Goal: Ask a question

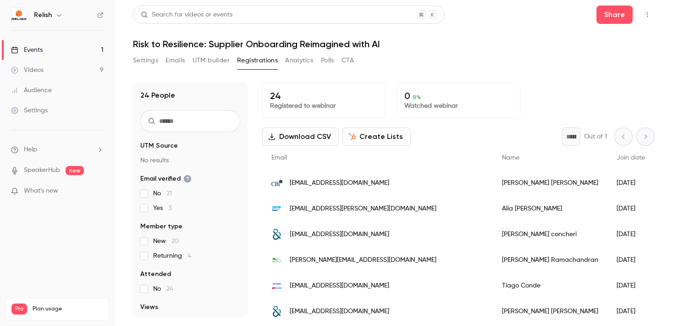
click at [56, 12] on icon "button" at bounding box center [58, 14] width 7 height 7
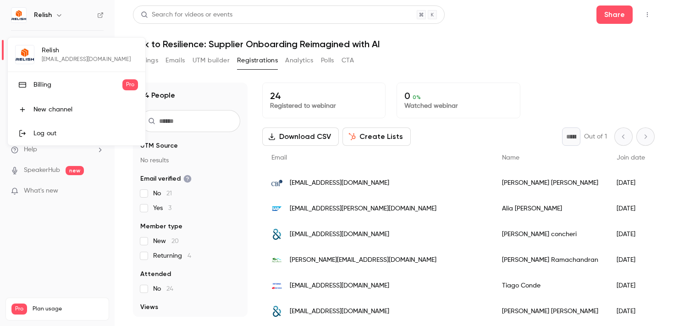
click at [53, 75] on link "Billing Pro" at bounding box center [77, 85] width 138 height 26
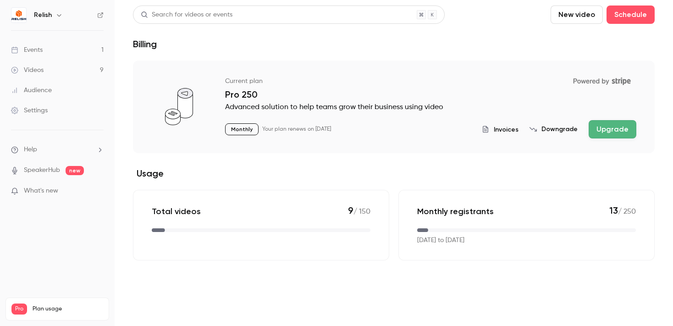
click at [504, 130] on span "Invoices" at bounding box center [506, 130] width 25 height 10
click at [503, 127] on span "Invoices" at bounding box center [506, 130] width 25 height 10
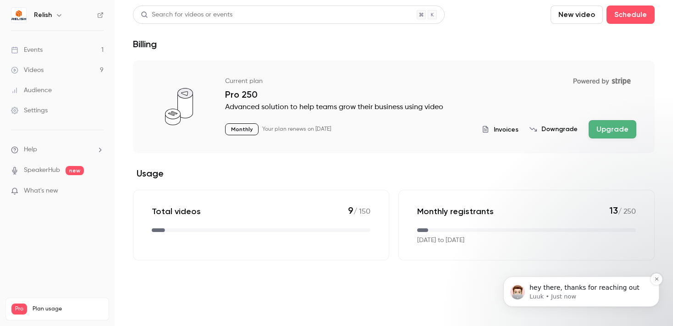
click at [566, 291] on p "hey there, thanks for reaching out" at bounding box center [588, 287] width 118 height 9
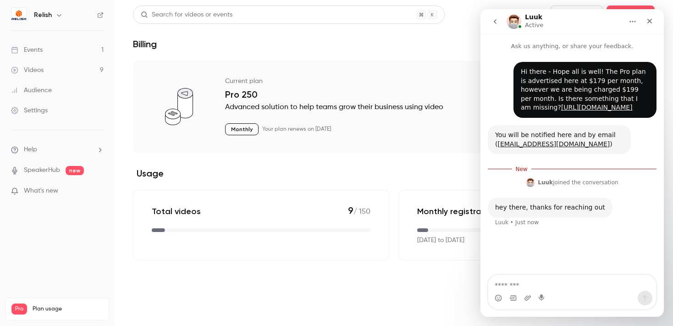
scroll to position [1, 0]
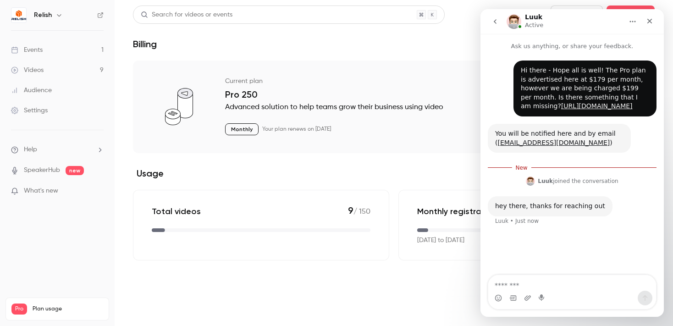
click at [537, 287] on textarea "Message…" at bounding box center [572, 283] width 168 height 16
type textarea "**********"
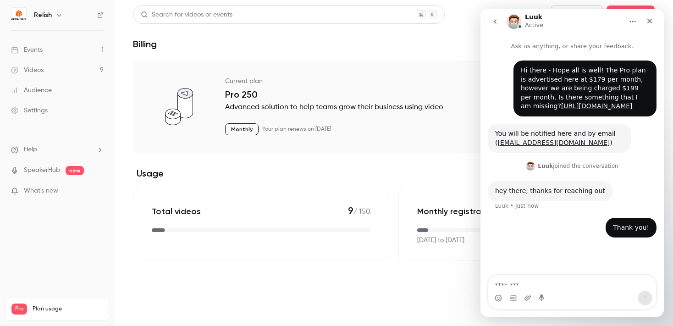
click at [343, 275] on main "Search for videos or events New video Schedule Billing Current plan Powered by …" at bounding box center [394, 163] width 558 height 326
click at [419, 79] on div "Current plan Powered by Stripe" at bounding box center [430, 81] width 411 height 16
click at [631, 19] on icon "Home" at bounding box center [632, 21] width 7 height 7
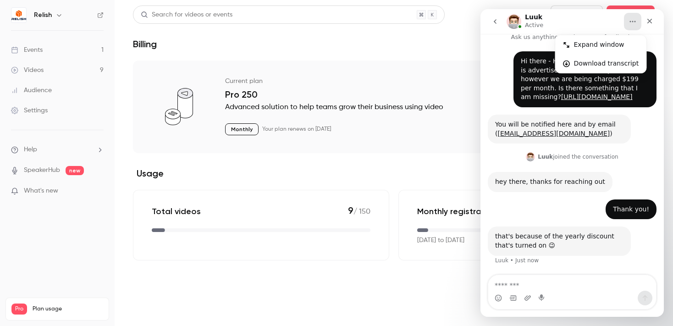
scroll to position [45, 0]
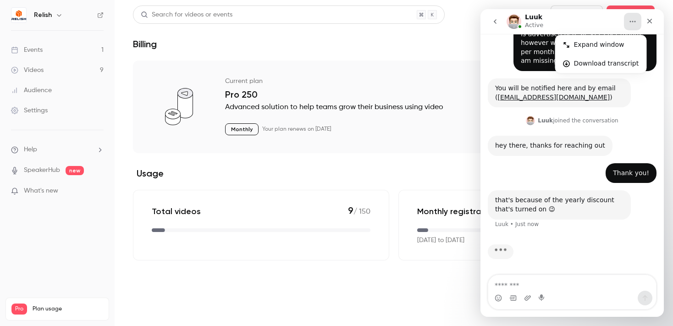
click at [537, 178] on div "Thank you! • Just now" at bounding box center [572, 177] width 169 height 28
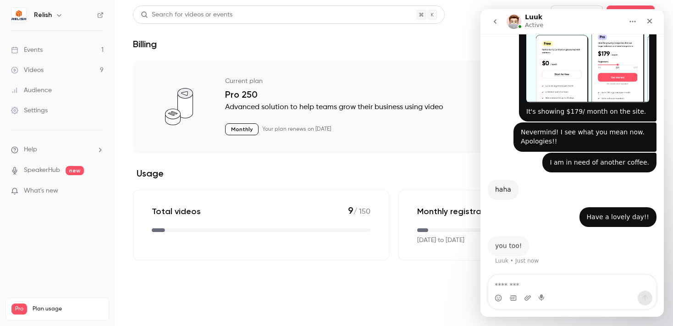
scroll to position [397, 0]
click at [520, 285] on textarea "Message…" at bounding box center [572, 283] width 168 height 16
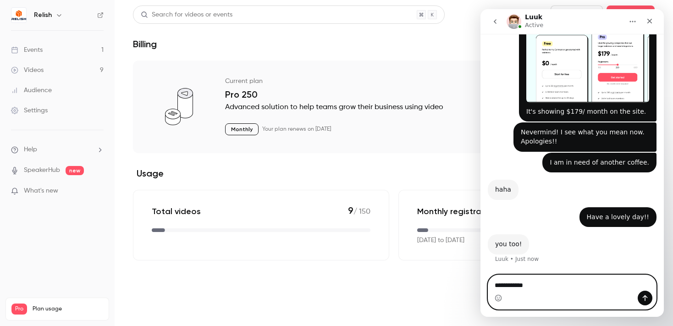
type textarea "**********"
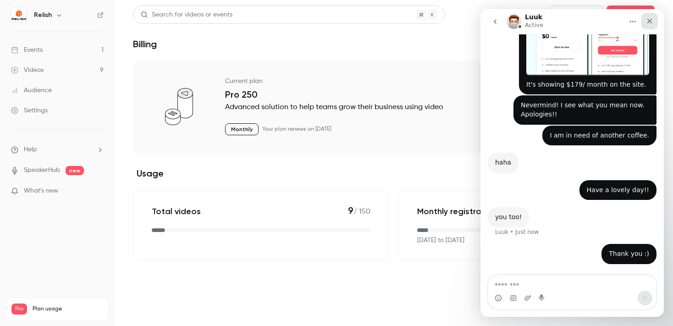
click at [649, 25] on div "Close" at bounding box center [649, 21] width 17 height 17
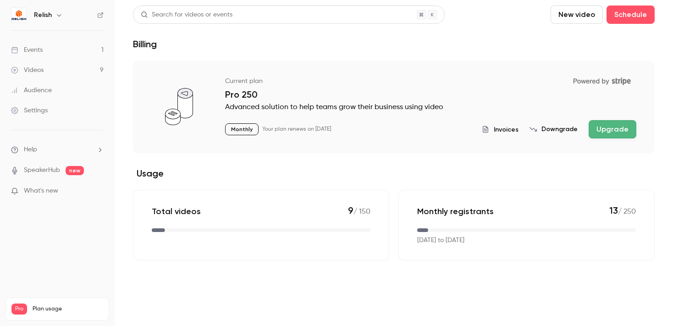
scroll to position [459, 0]
click at [41, 171] on link "SpeakerHub" at bounding box center [42, 170] width 36 height 10
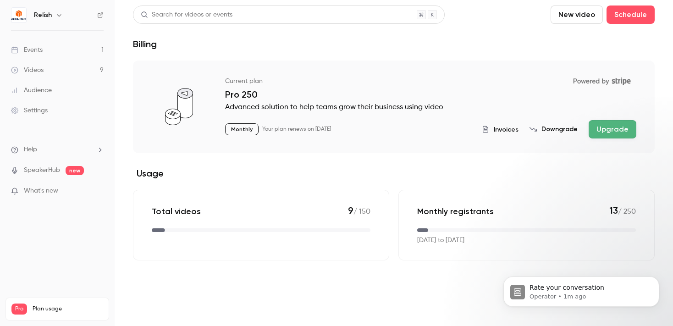
scroll to position [497, 0]
click at [79, 190] on p "What's new" at bounding box center [50, 191] width 78 height 10
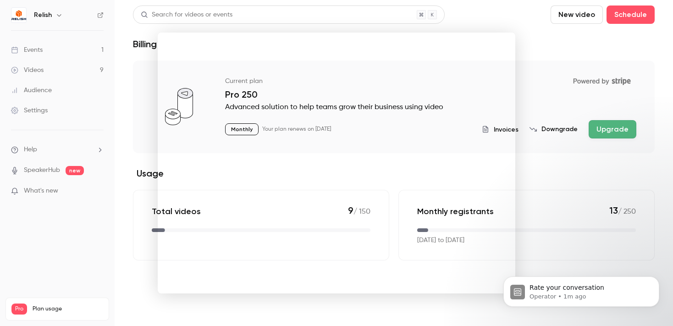
click at [110, 99] on div at bounding box center [336, 163] width 673 height 326
